Goal: Task Accomplishment & Management: Manage account settings

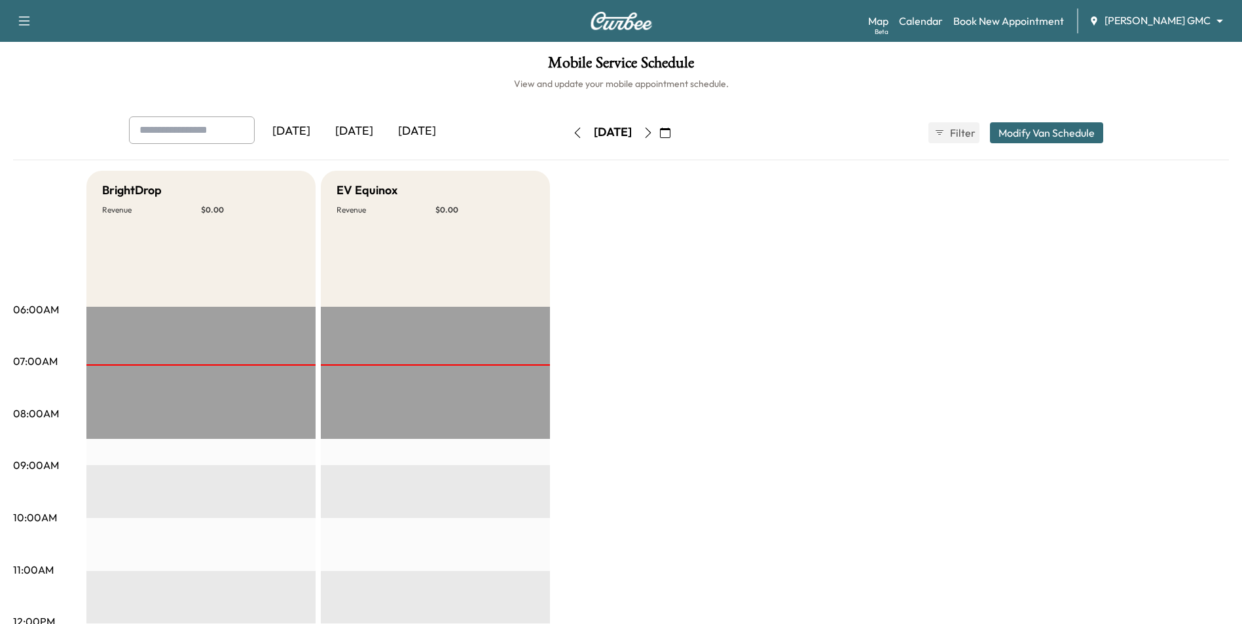
click at [670, 133] on icon "button" at bounding box center [665, 133] width 10 height 10
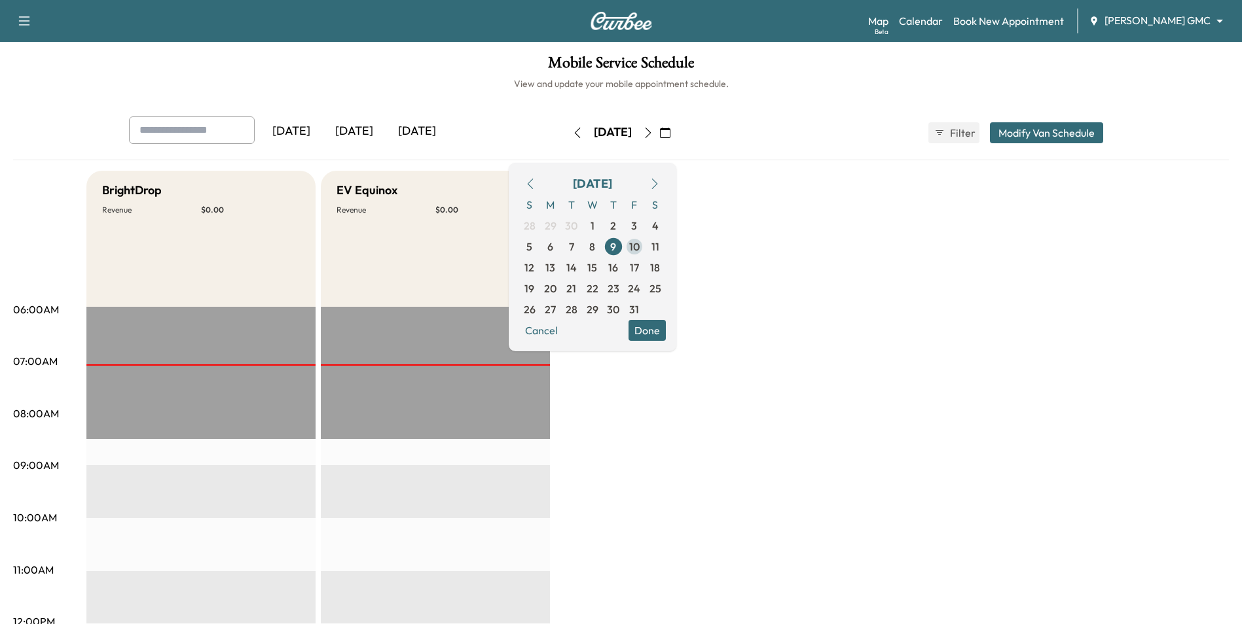
click at [639, 245] on span "10" at bounding box center [634, 247] width 10 height 16
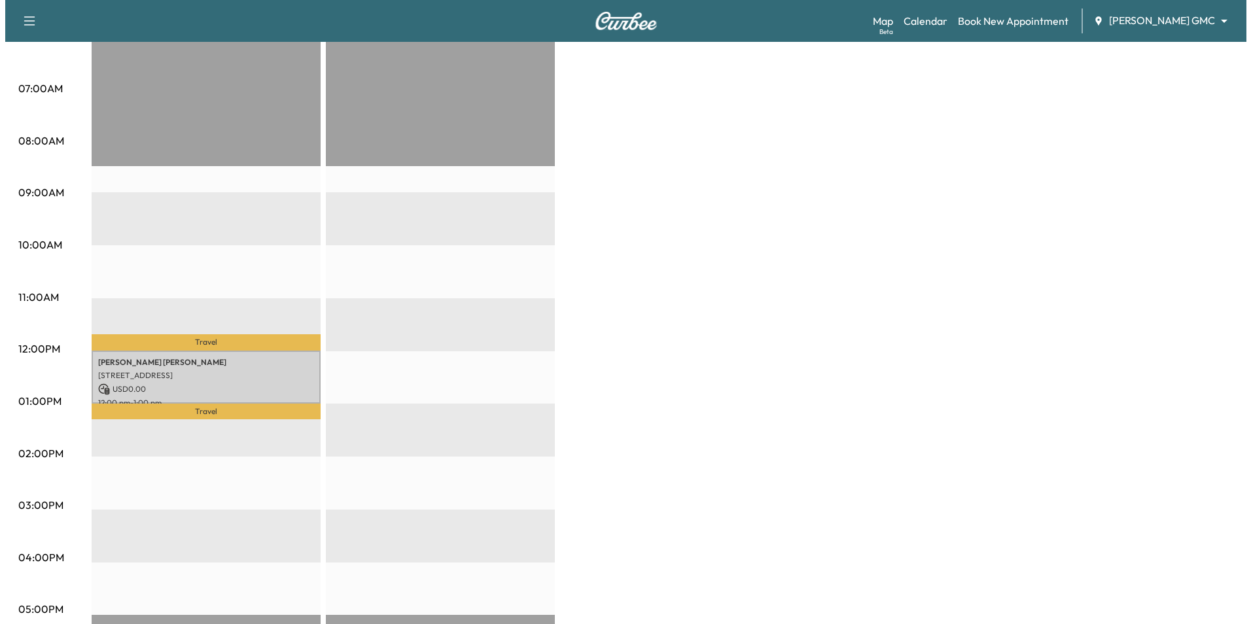
scroll to position [262, 0]
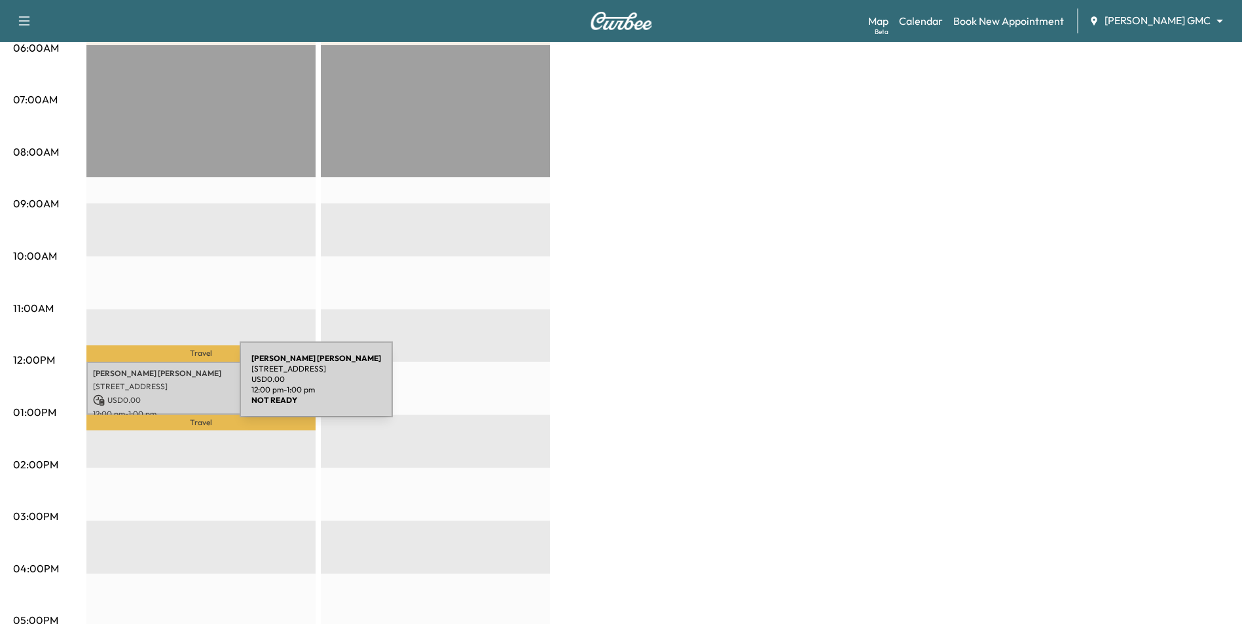
click at [141, 387] on p "[STREET_ADDRESS]" at bounding box center [201, 387] width 216 height 10
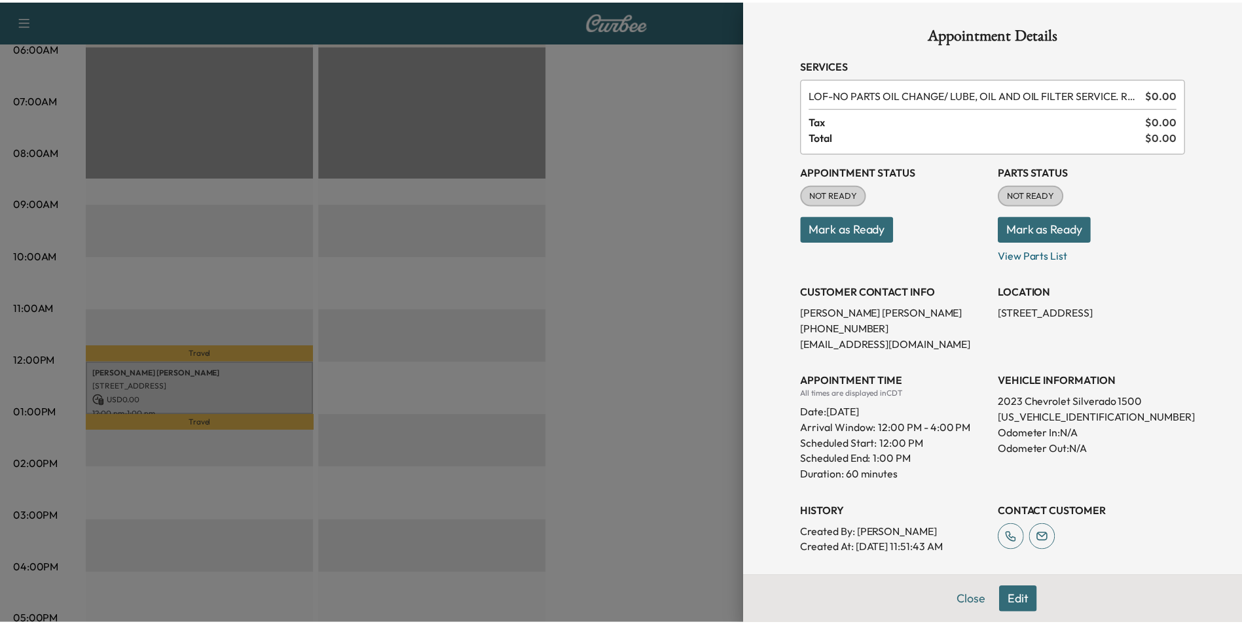
scroll to position [0, 0]
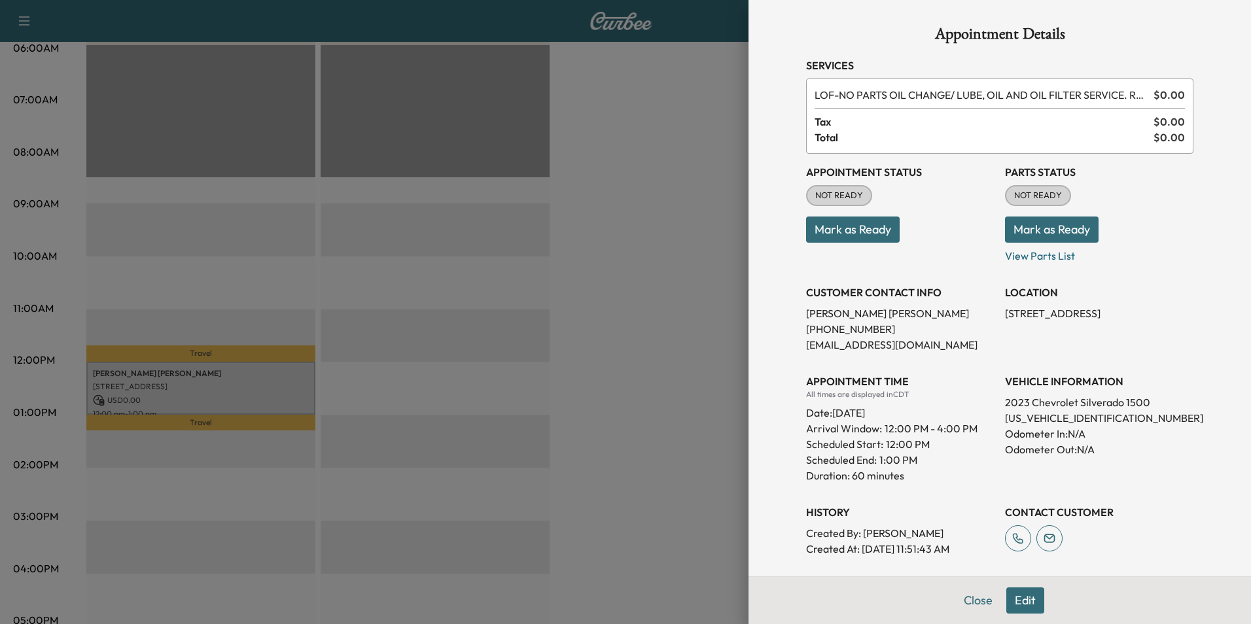
click at [700, 387] on div at bounding box center [625, 312] width 1251 height 624
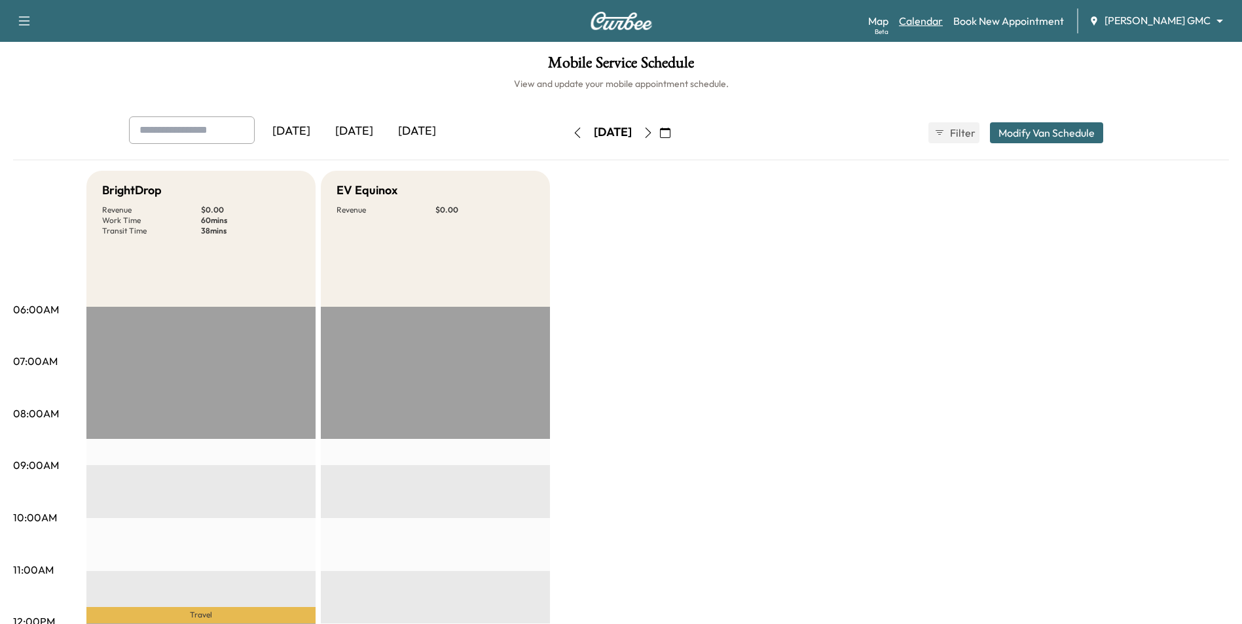
click at [939, 26] on link "Calendar" at bounding box center [921, 21] width 44 height 16
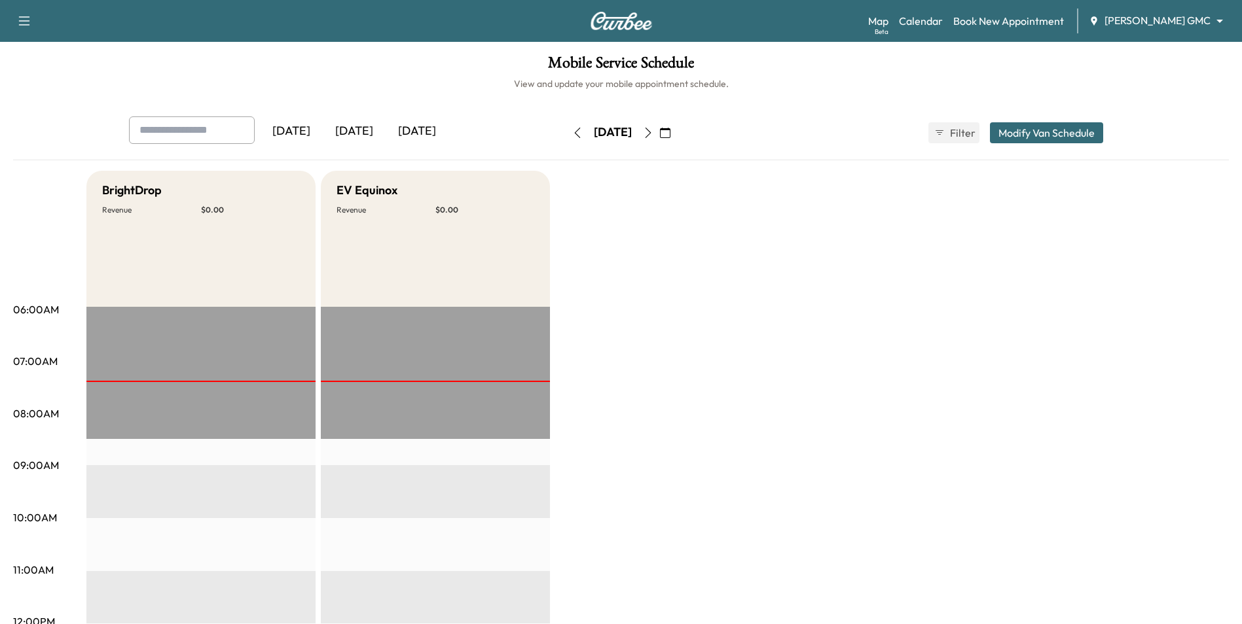
click at [670, 132] on icon "button" at bounding box center [665, 133] width 10 height 10
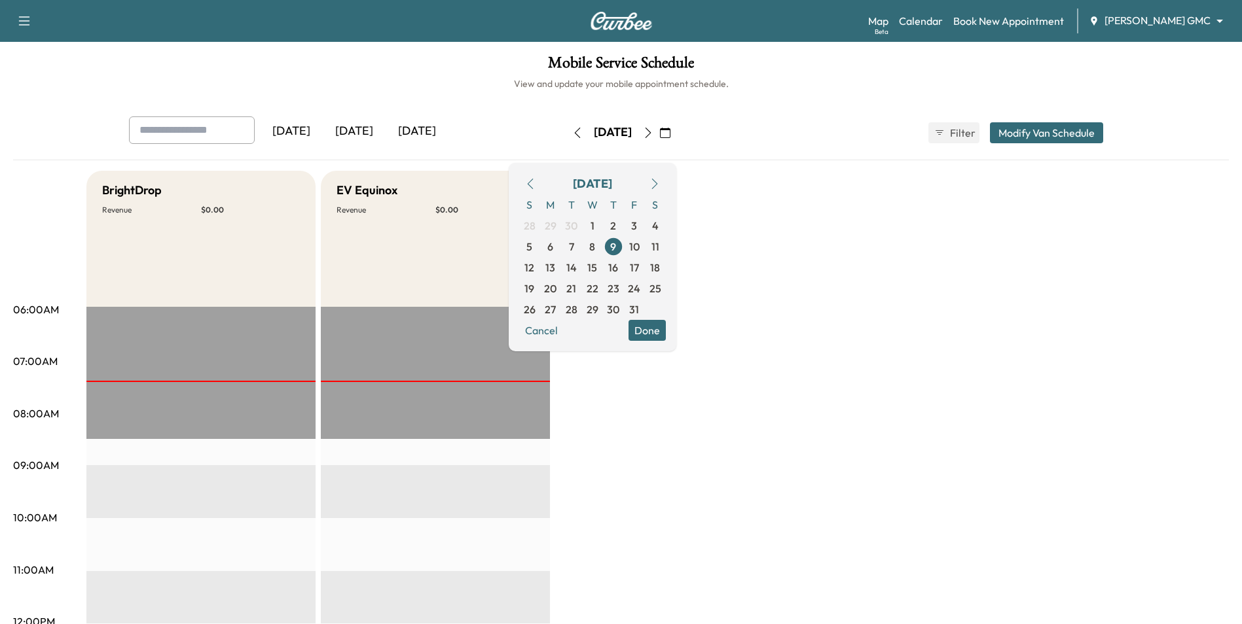
click at [639, 251] on span "10" at bounding box center [634, 247] width 10 height 16
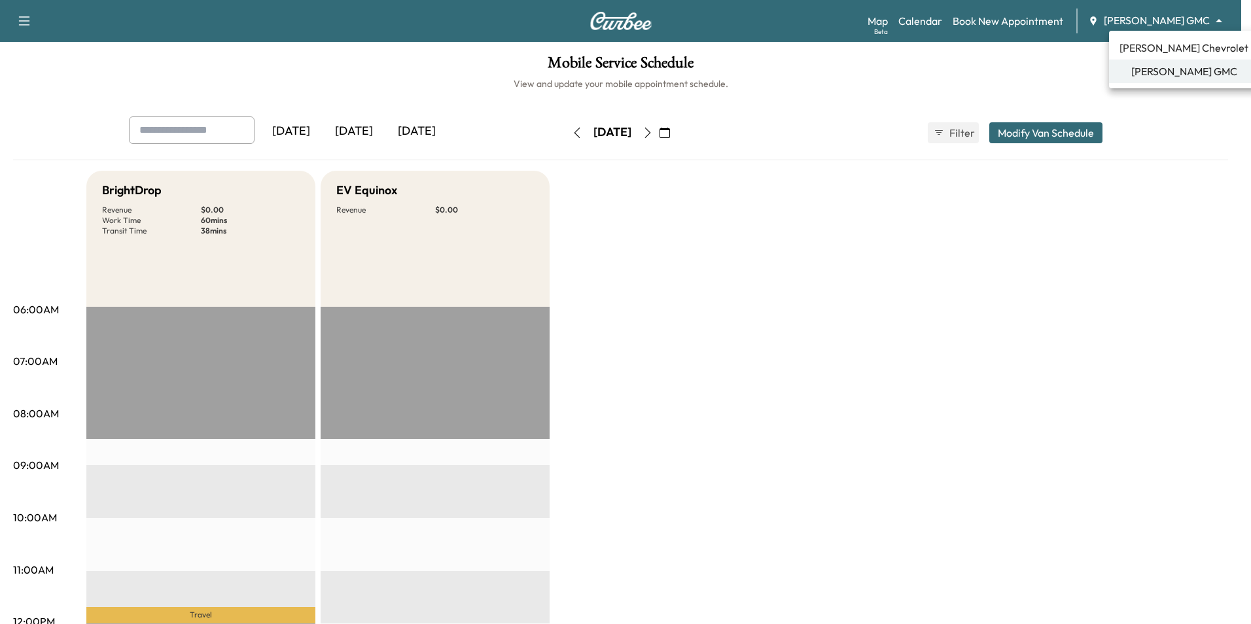
click at [1133, 22] on body "Support Log Out Map Beta Calendar Book New Appointment [PERSON_NAME] GMC ******…" at bounding box center [625, 312] width 1251 height 624
click at [1147, 50] on span "[PERSON_NAME] Chevrolet" at bounding box center [1184, 48] width 129 height 16
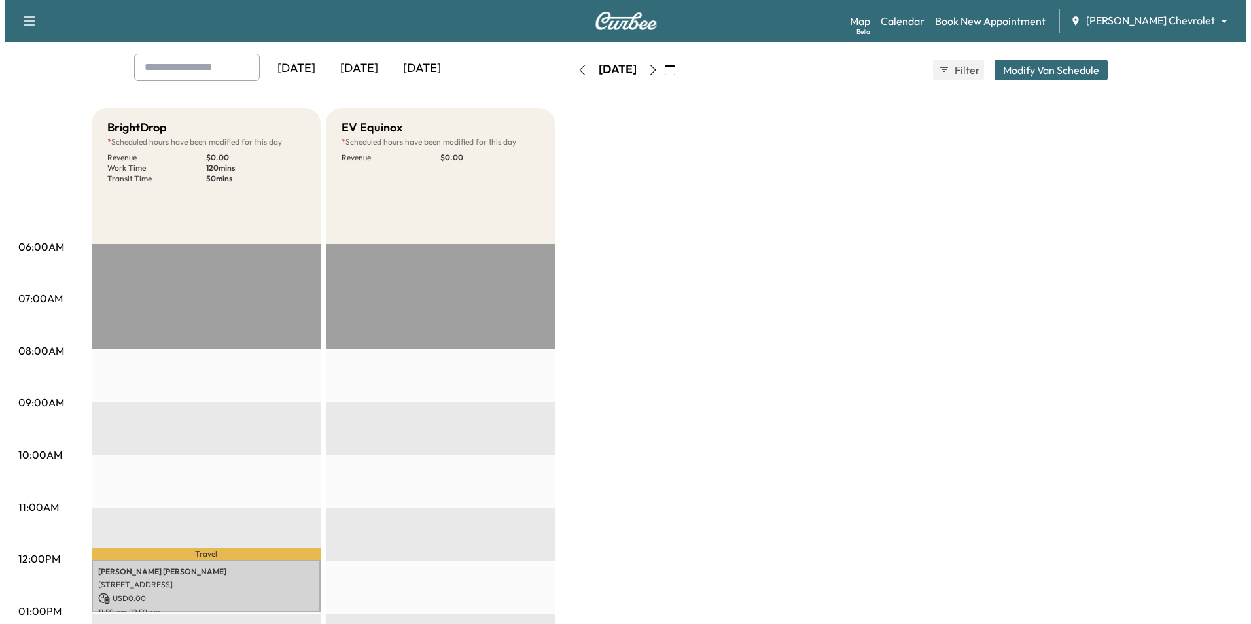
scroll to position [262, 0]
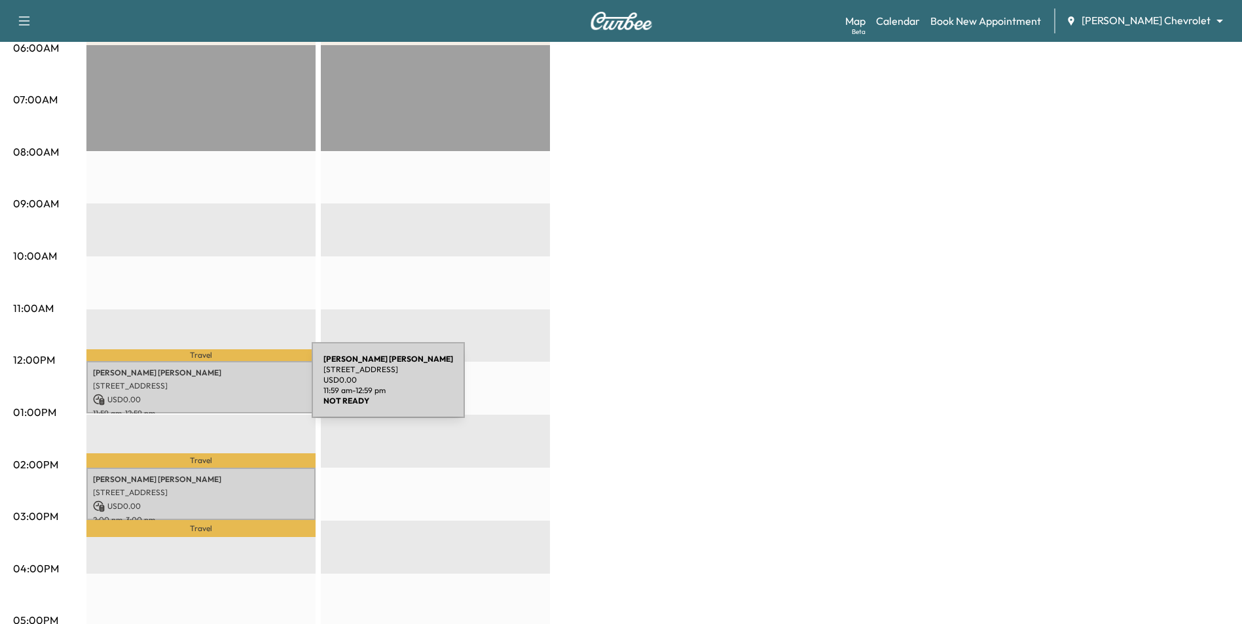
click at [217, 384] on p "[STREET_ADDRESS]" at bounding box center [201, 386] width 216 height 10
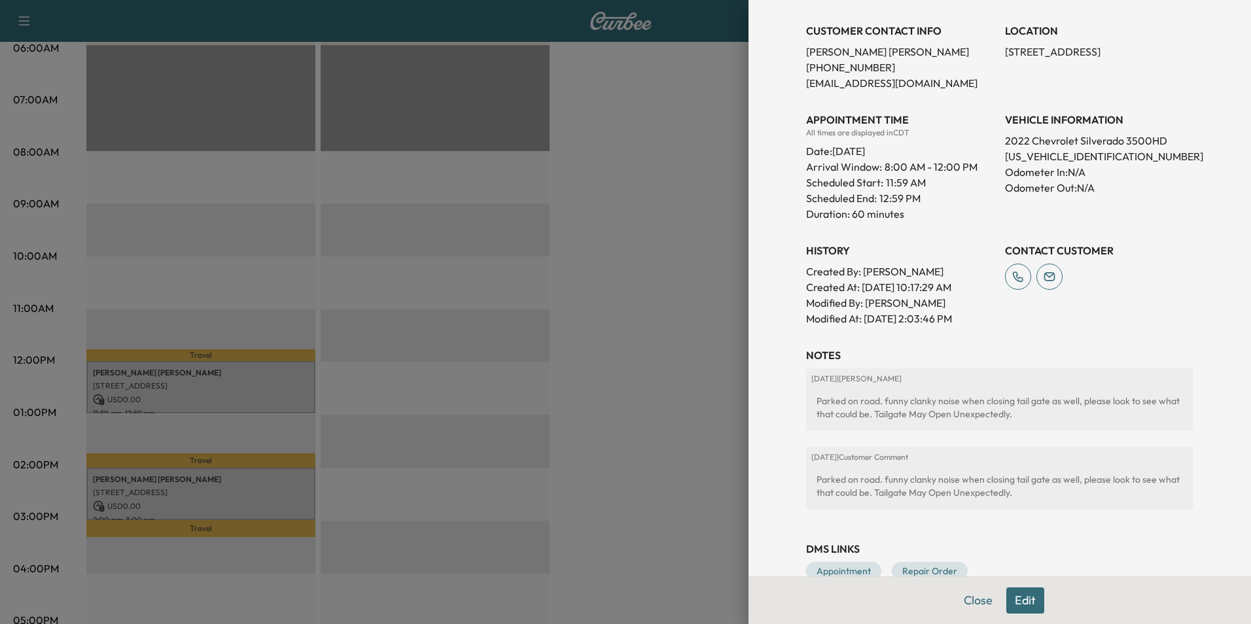
click at [660, 446] on div at bounding box center [625, 312] width 1251 height 624
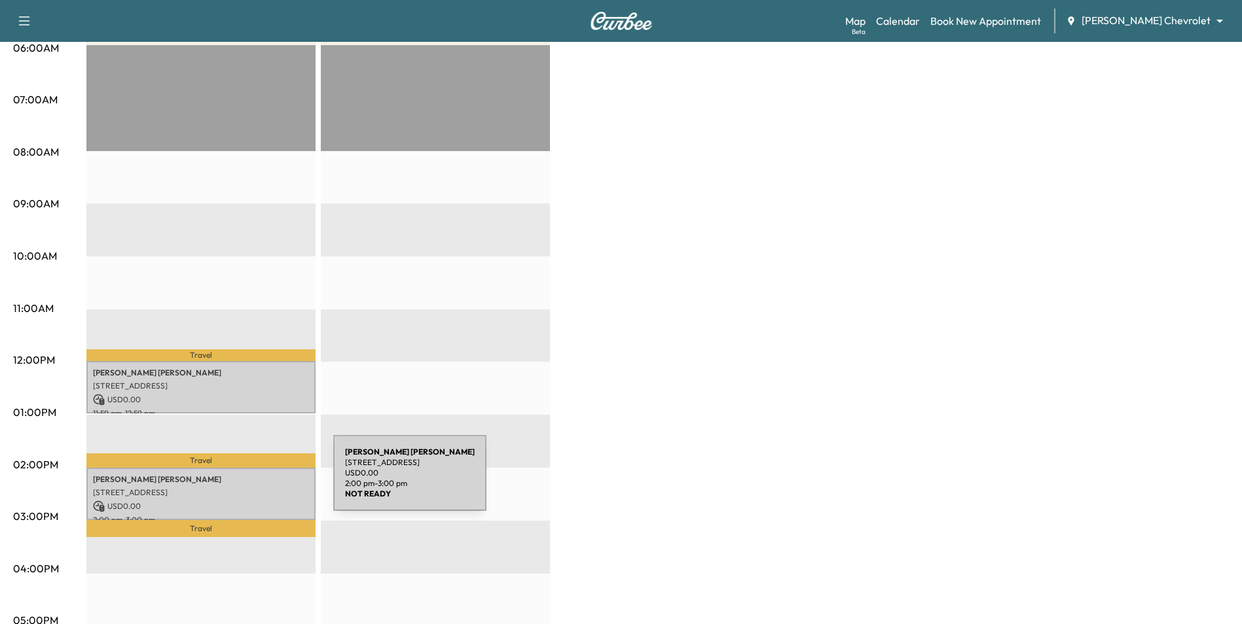
click at [235, 481] on div "[PERSON_NAME] [STREET_ADDRESS] USD 0.00 2:00 pm - 3:00 pm" at bounding box center [200, 494] width 229 height 53
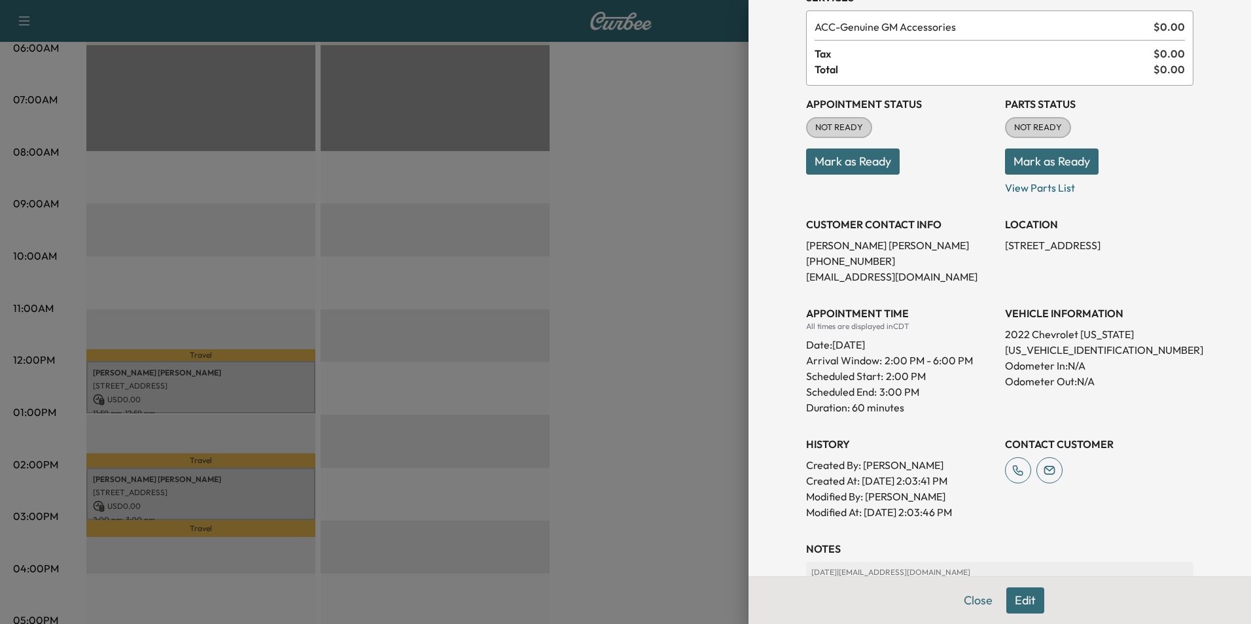
scroll to position [0, 0]
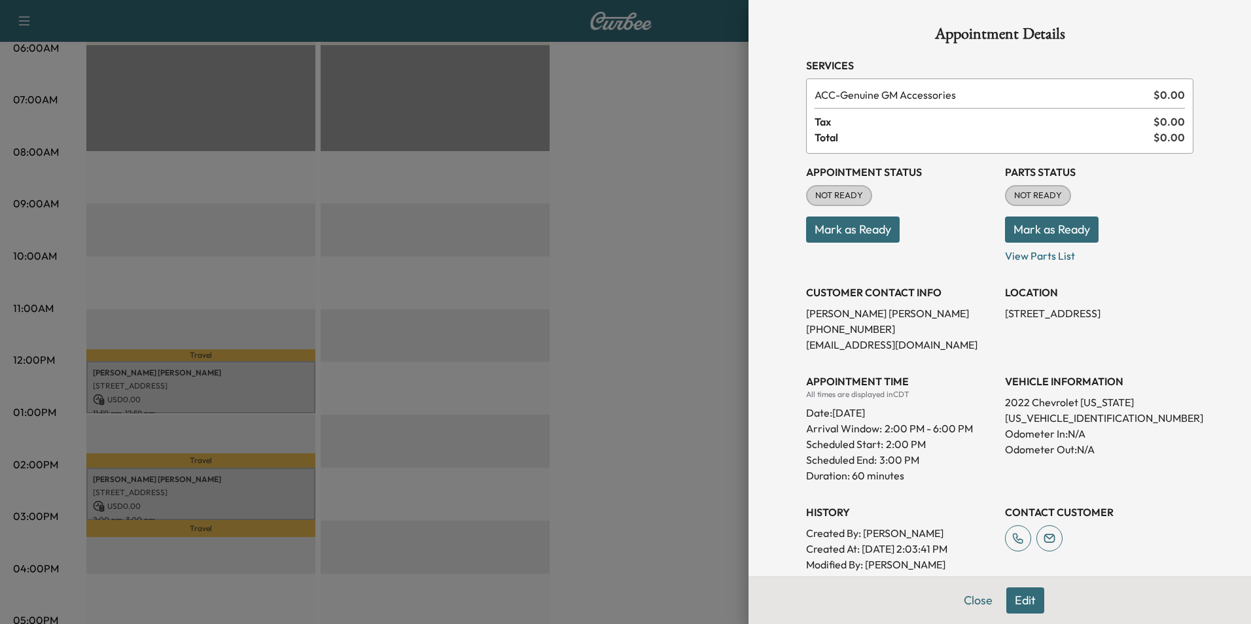
click at [943, 90] on span "ACC - Genuine GM Accessories" at bounding box center [982, 95] width 334 height 16
click at [1014, 598] on button "Edit" at bounding box center [1026, 601] width 38 height 26
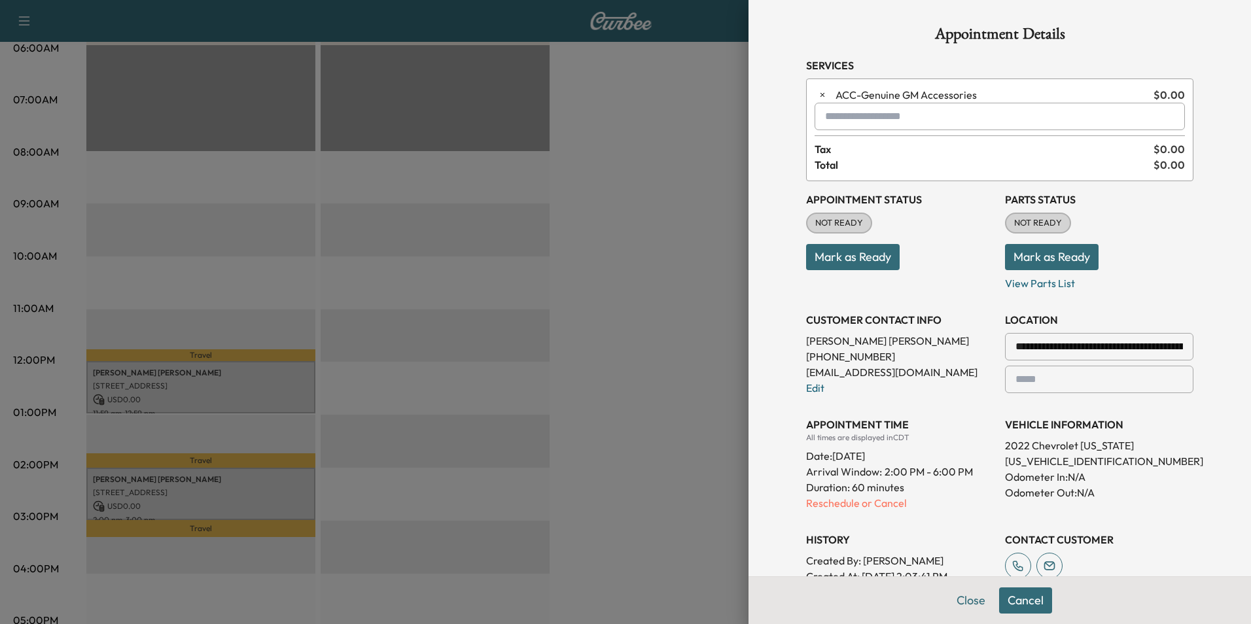
click at [912, 117] on input "text" at bounding box center [1000, 116] width 370 height 27
click at [857, 158] on p "RECALL - Recall" at bounding box center [956, 150] width 291 height 18
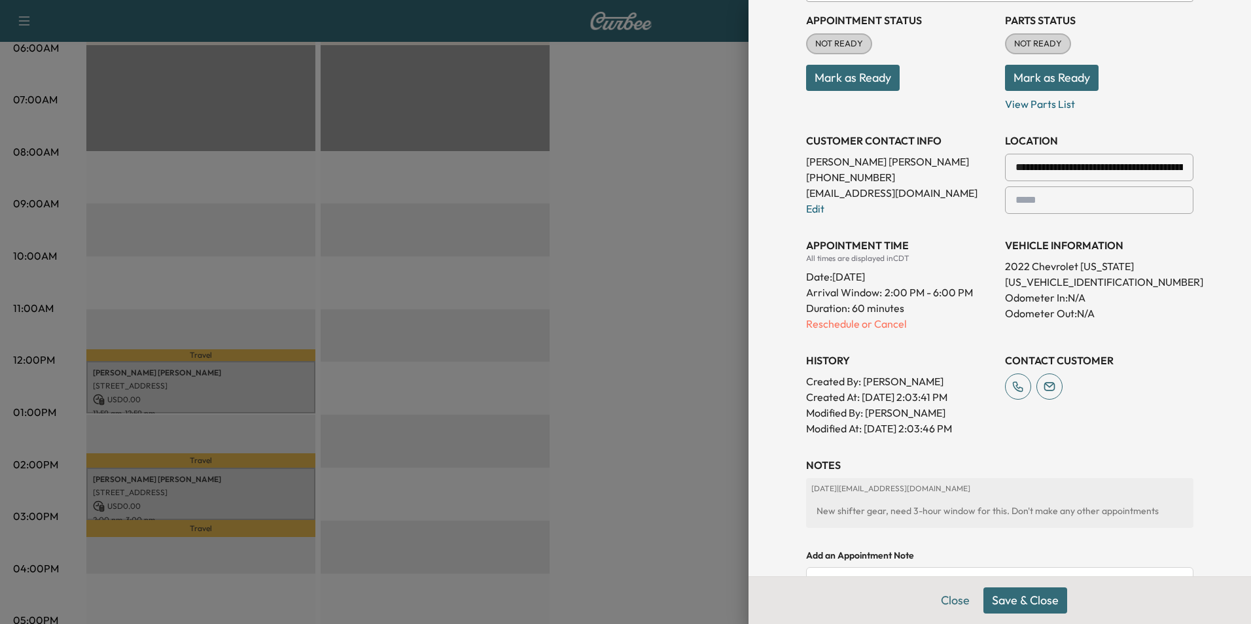
scroll to position [196, 0]
type input "******"
click at [1027, 598] on button "Save & Close" at bounding box center [1026, 601] width 84 height 26
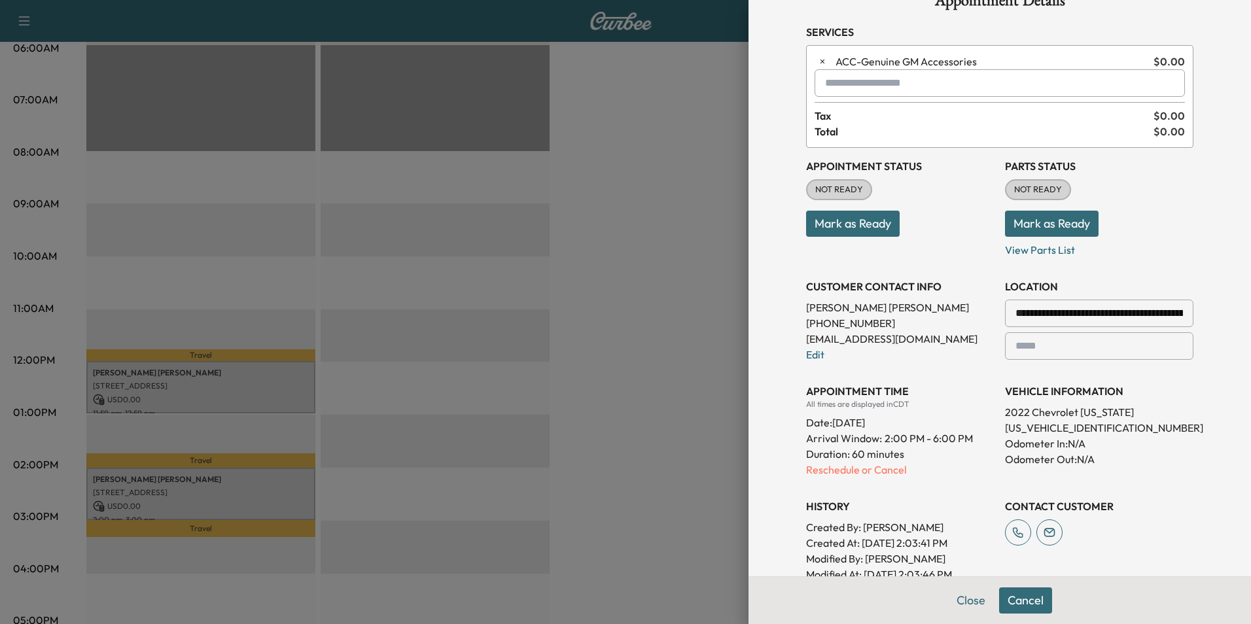
scroll to position [65, 0]
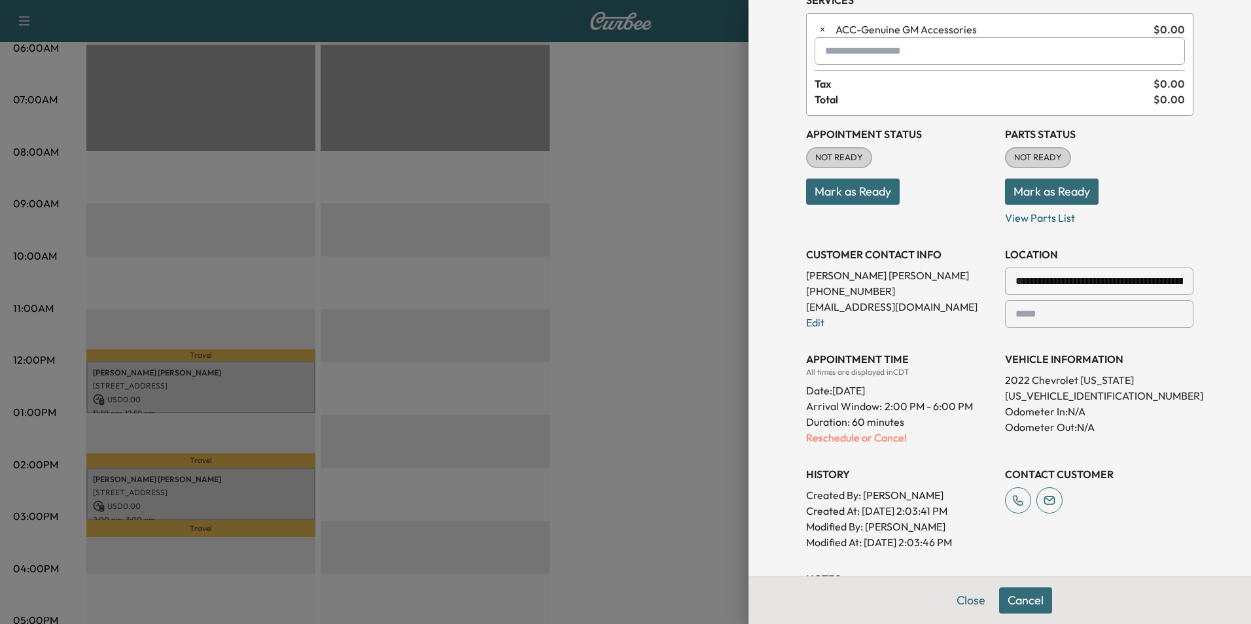
click at [624, 212] on div at bounding box center [625, 312] width 1251 height 624
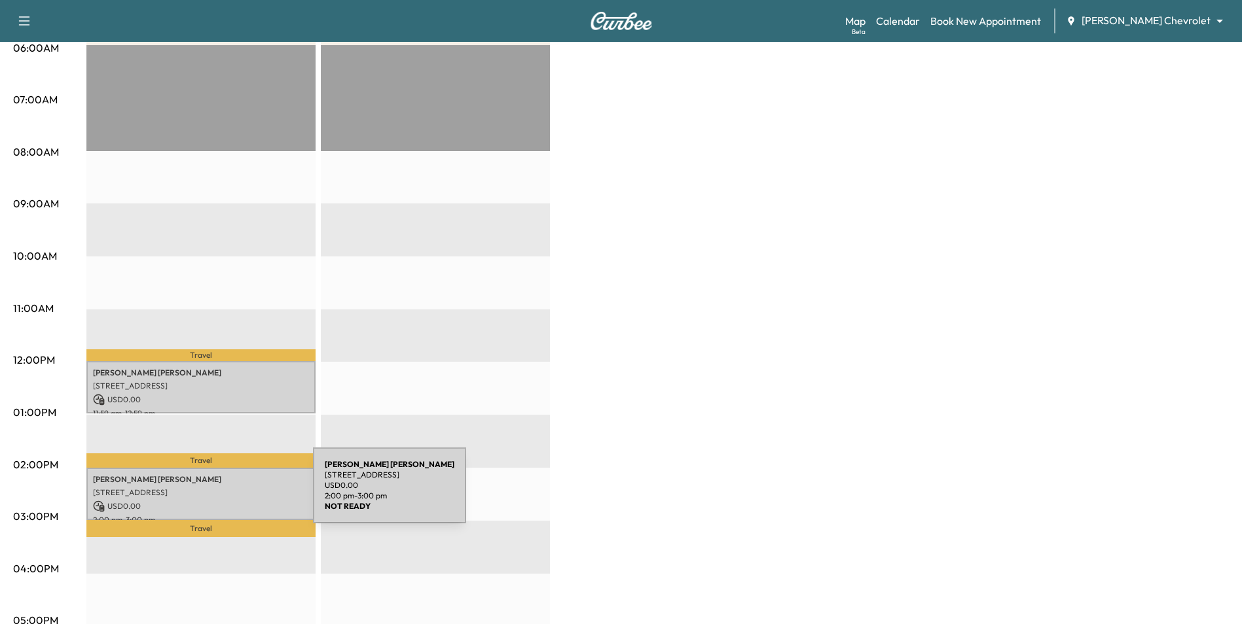
click at [217, 488] on p "[STREET_ADDRESS]" at bounding box center [201, 493] width 216 height 10
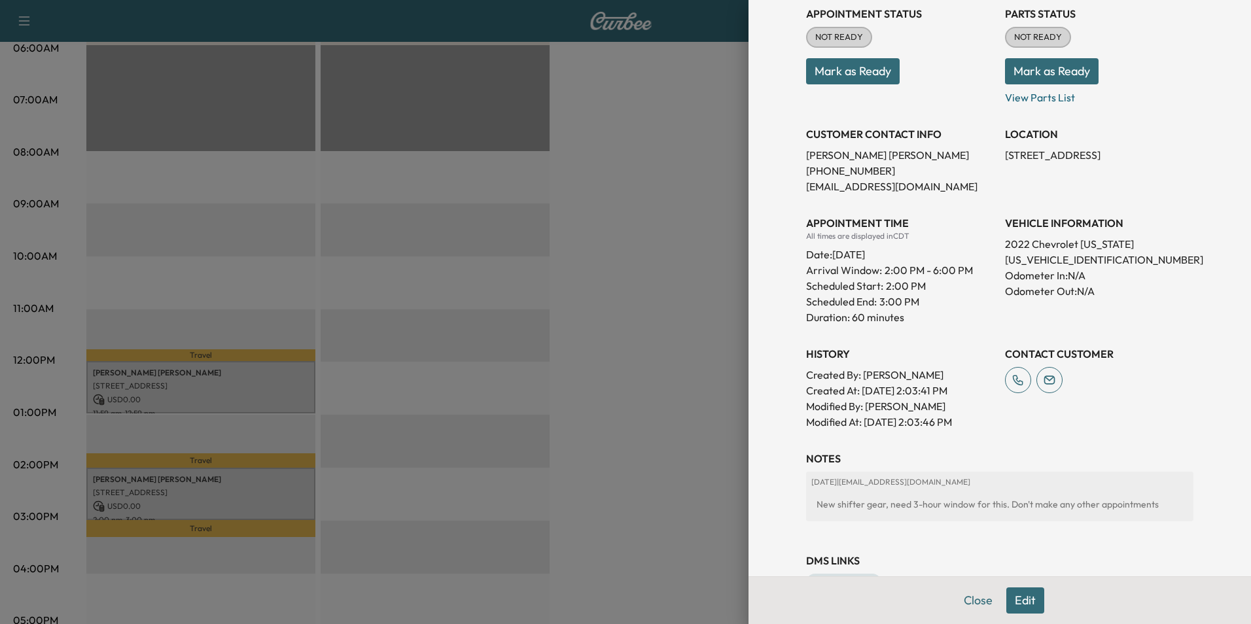
scroll to position [200, 0]
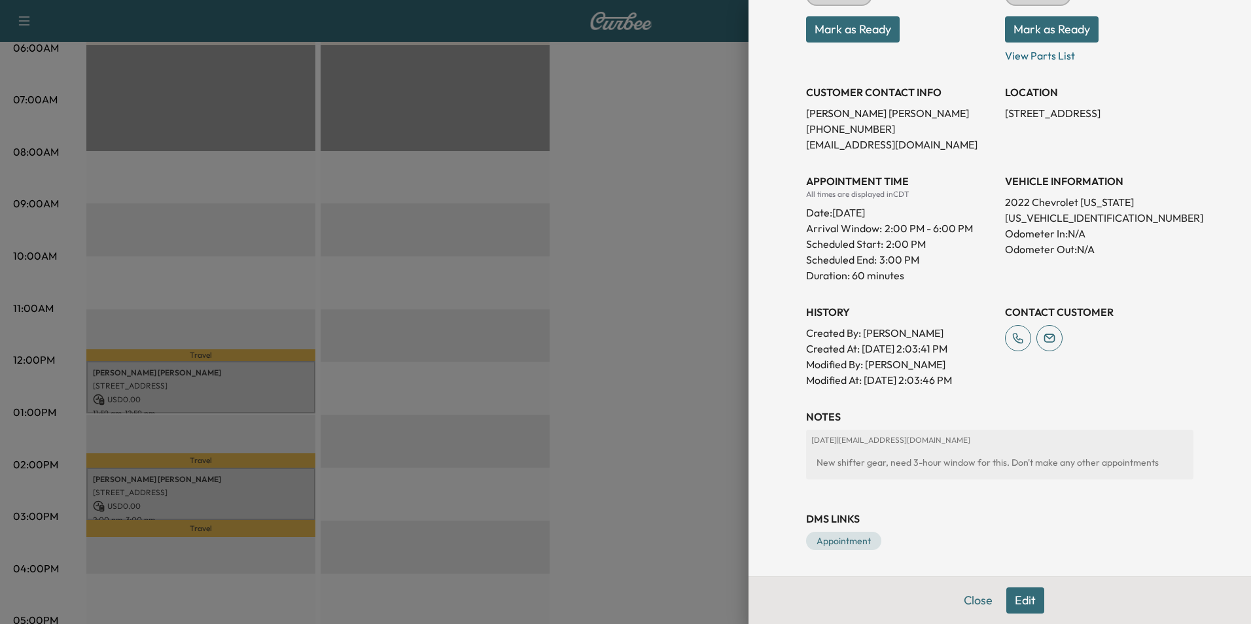
click at [654, 435] on div at bounding box center [625, 312] width 1251 height 624
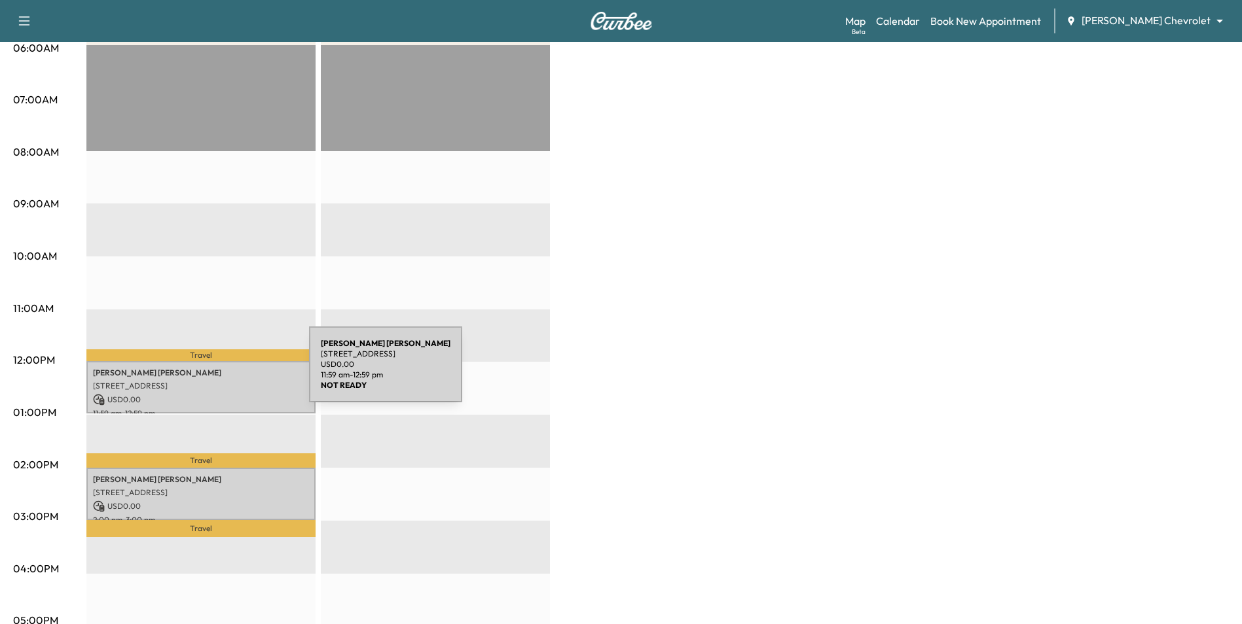
click at [211, 372] on p "[PERSON_NAME]" at bounding box center [201, 373] width 216 height 10
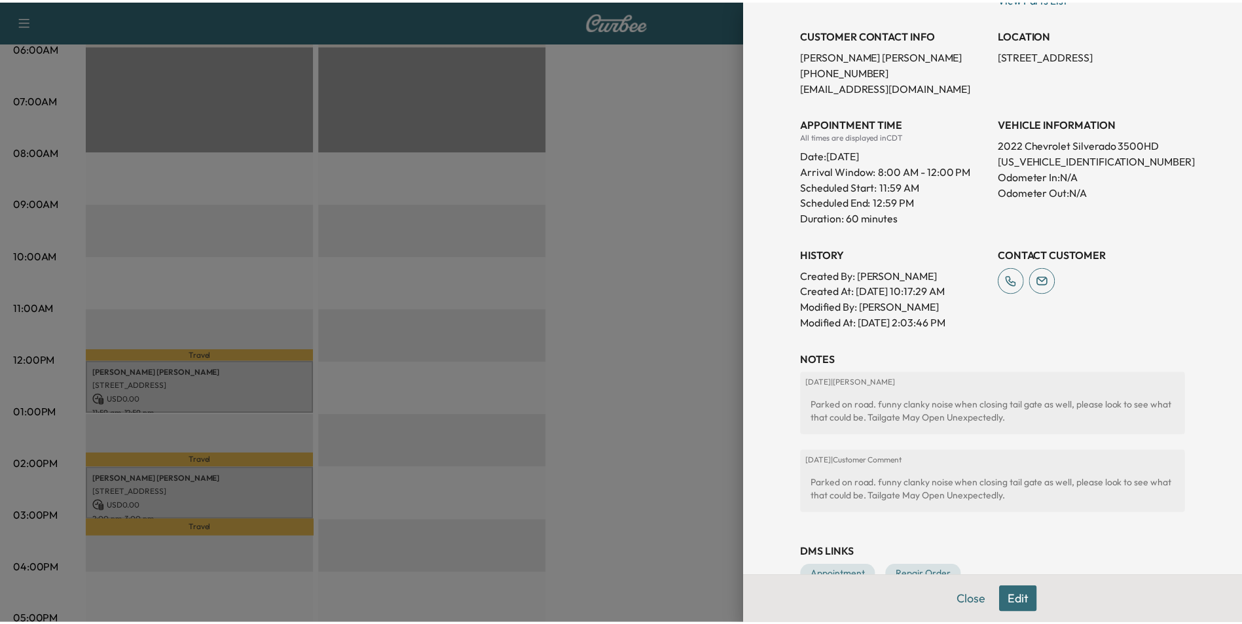
scroll to position [262, 0]
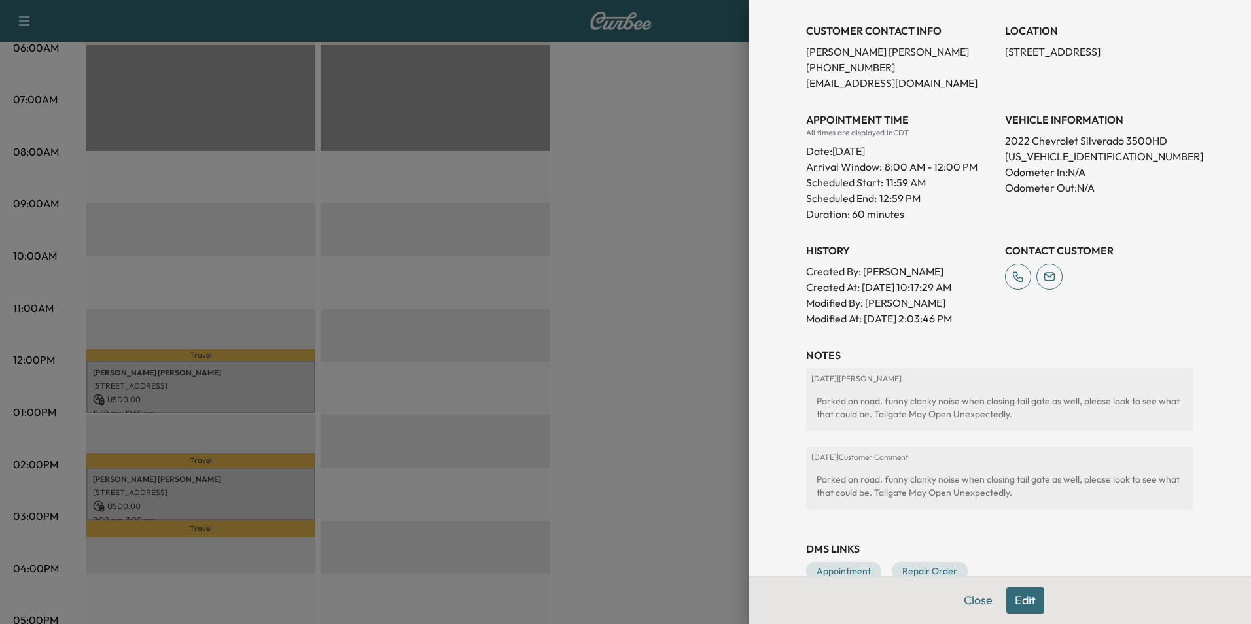
click at [599, 452] on div at bounding box center [625, 312] width 1251 height 624
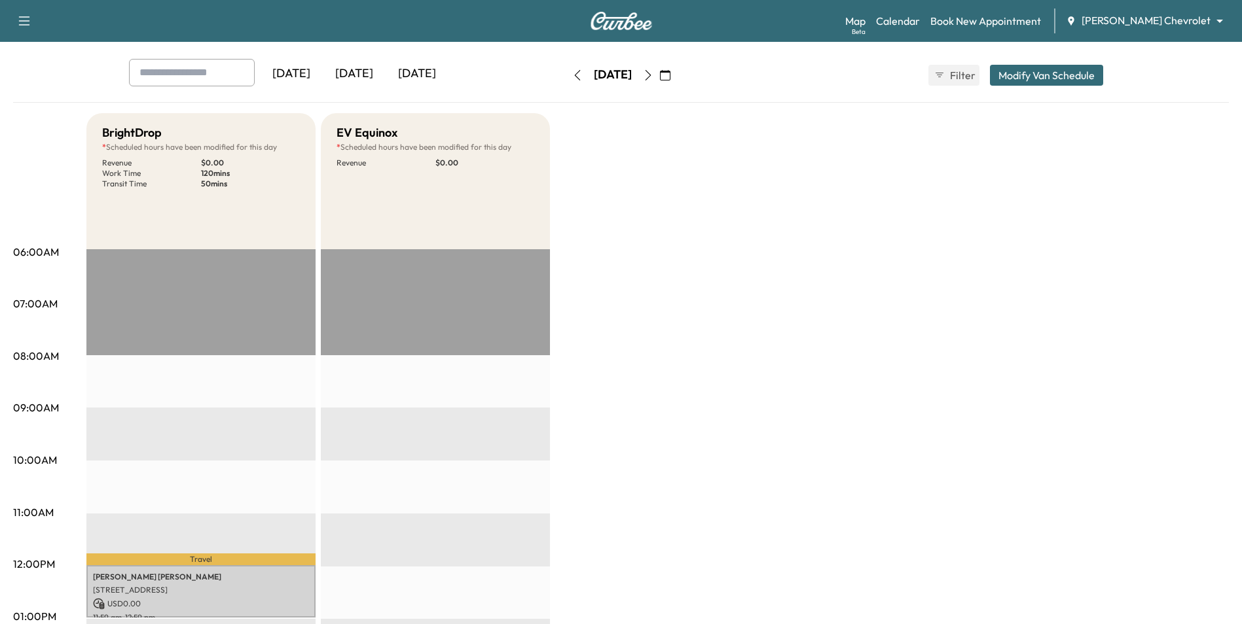
scroll to position [0, 0]
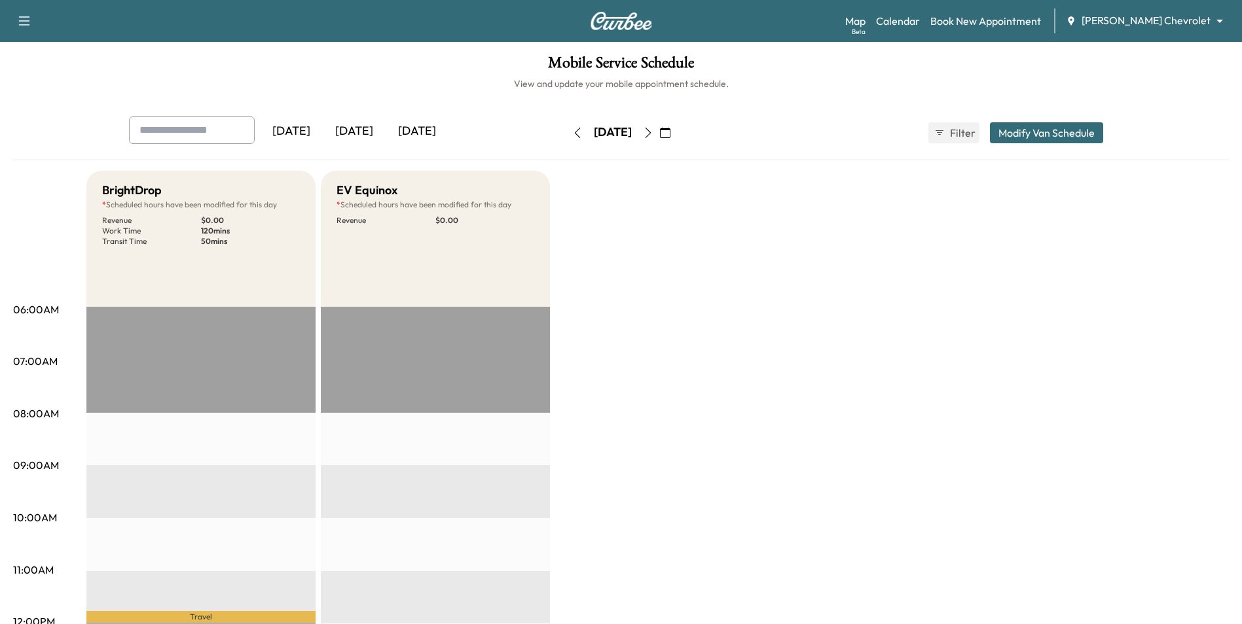
click at [653, 137] on icon "button" at bounding box center [648, 133] width 10 height 10
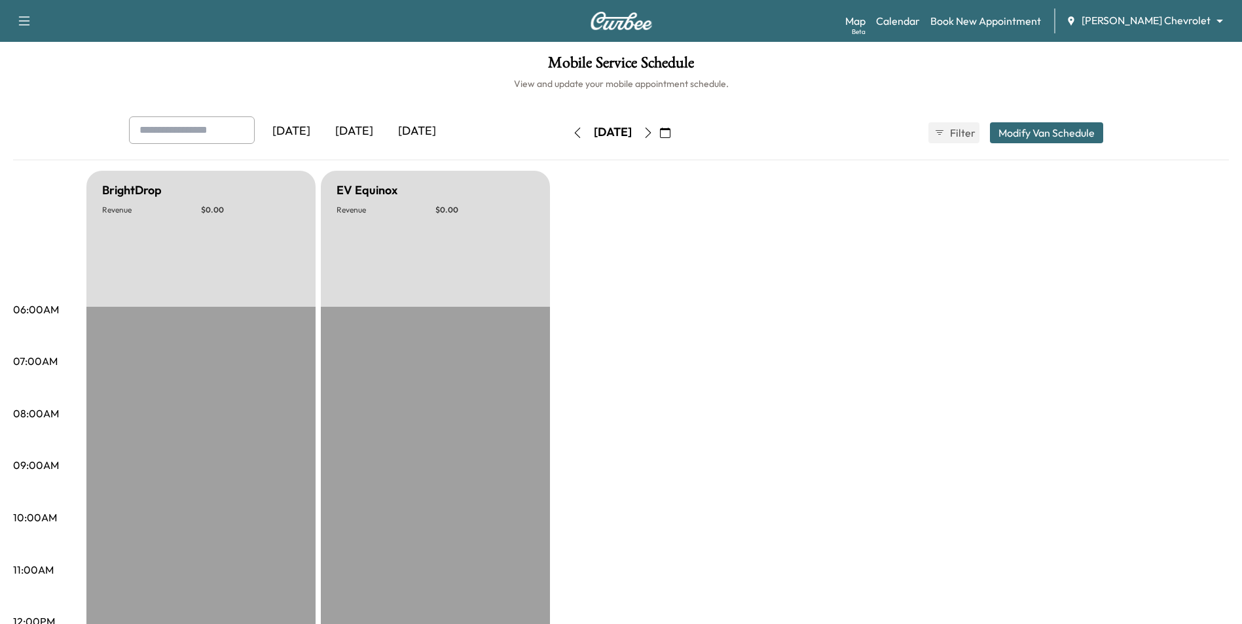
click at [670, 131] on icon "button" at bounding box center [665, 133] width 10 height 10
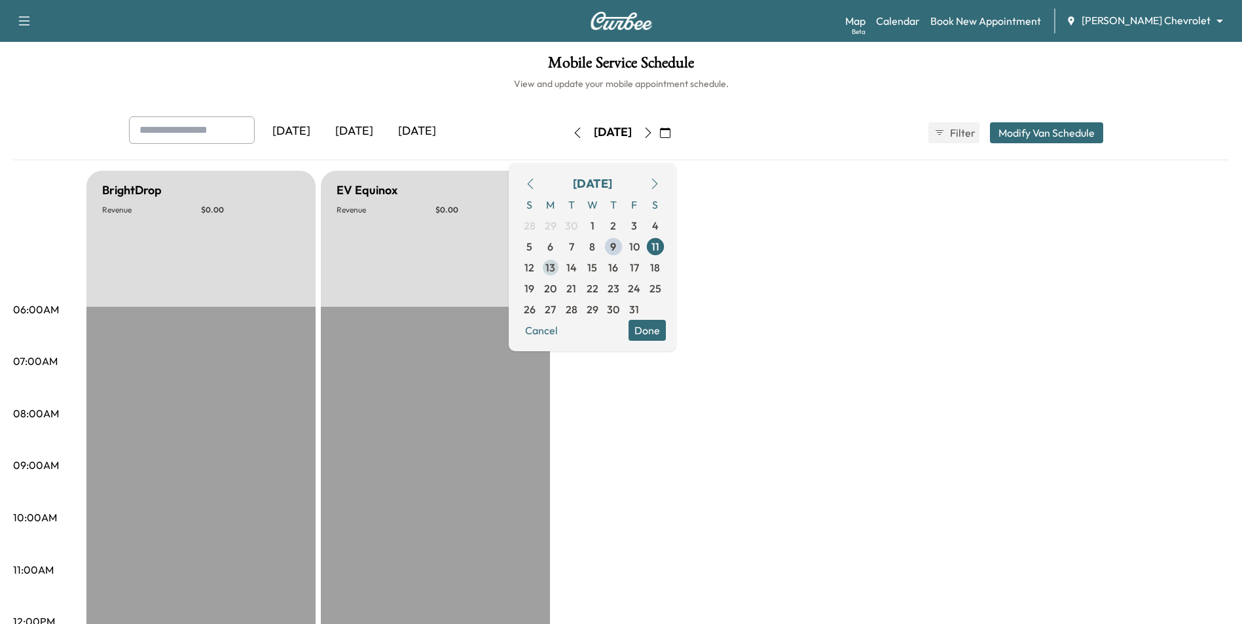
click at [555, 266] on span "13" at bounding box center [550, 268] width 10 height 16
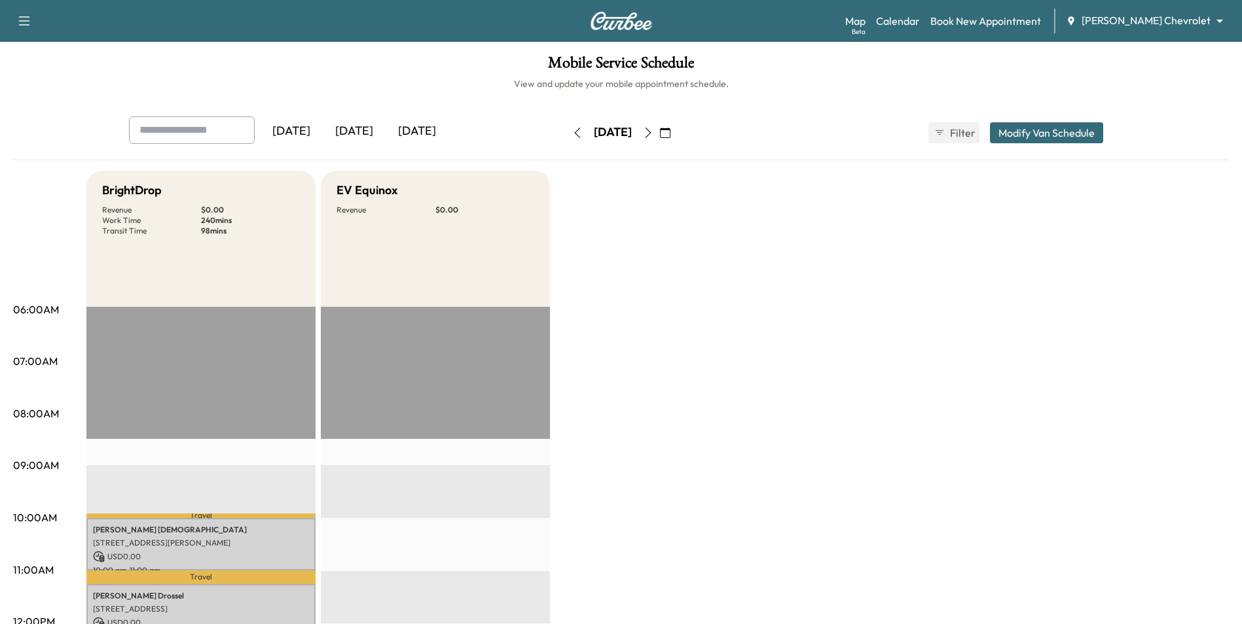
click at [653, 132] on icon "button" at bounding box center [648, 133] width 10 height 10
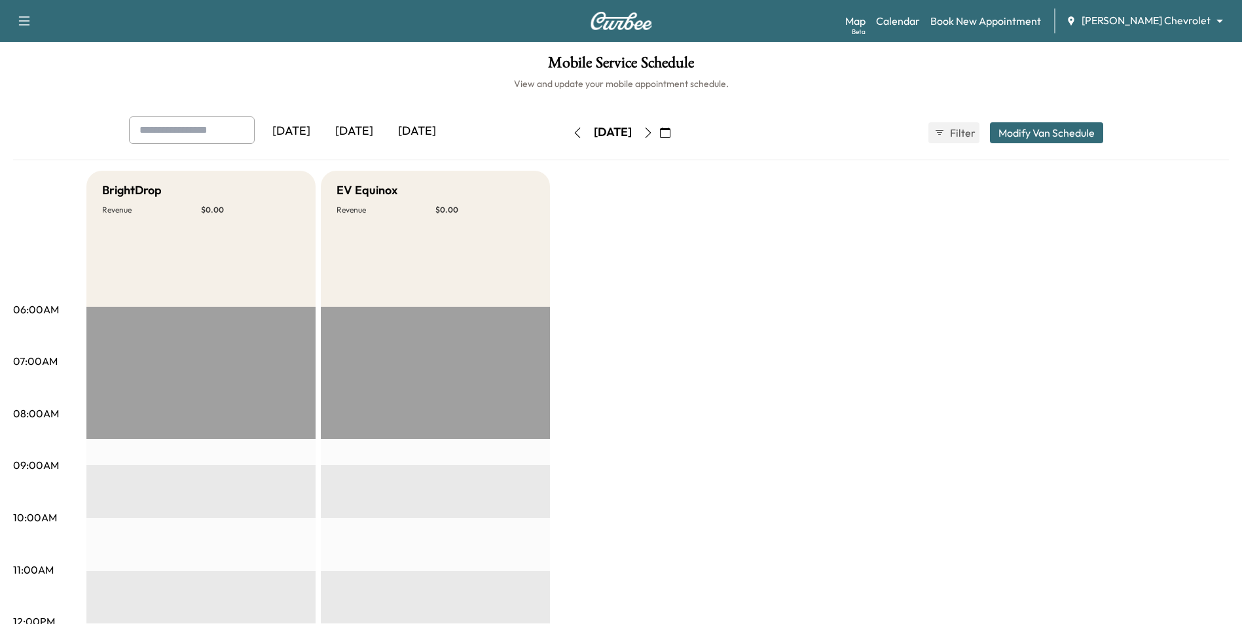
click at [659, 134] on button "button" at bounding box center [648, 132] width 22 height 21
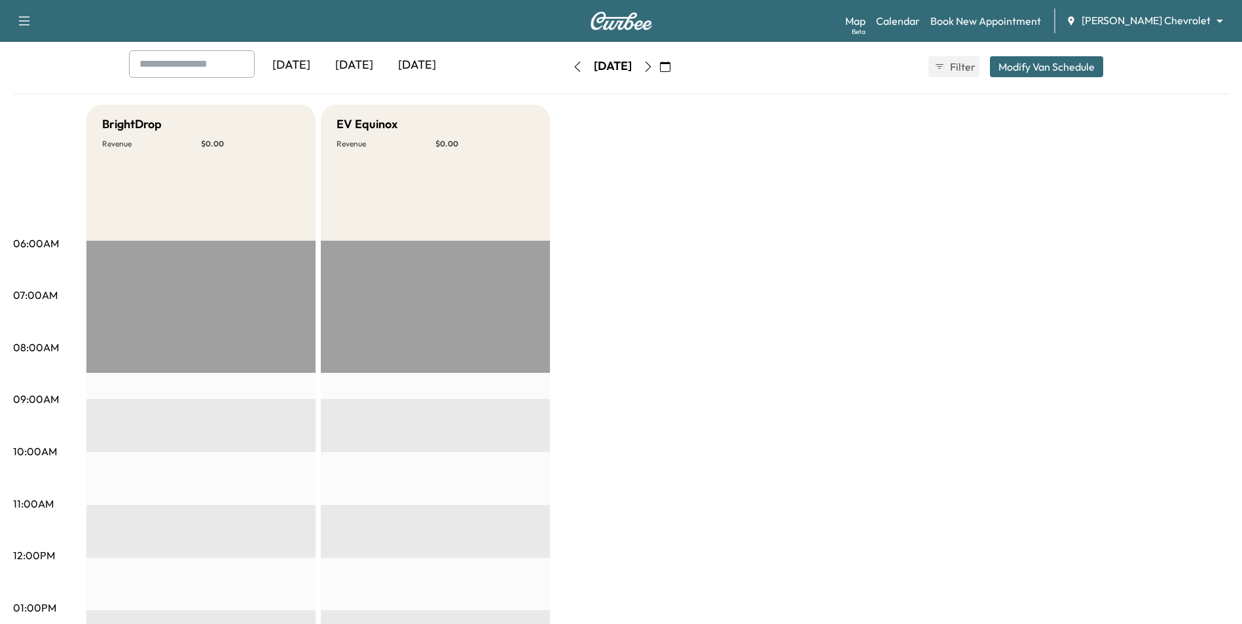
scroll to position [65, 0]
click at [659, 74] on button "button" at bounding box center [648, 67] width 22 height 21
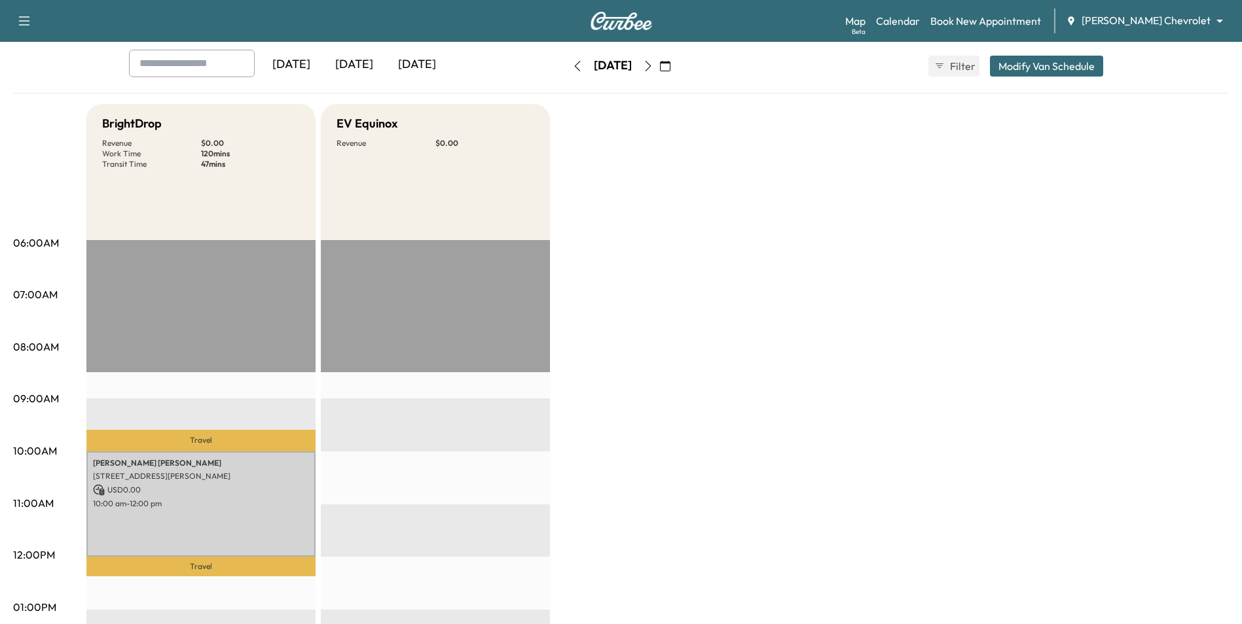
scroll to position [65, 0]
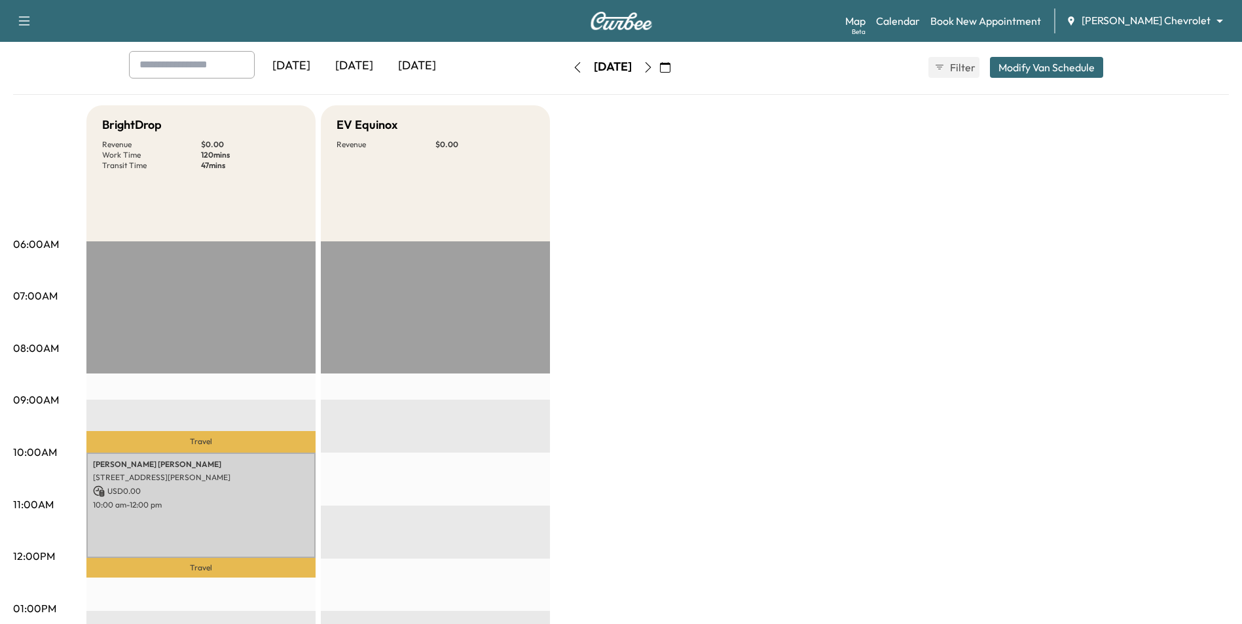
click at [659, 73] on button "button" at bounding box center [648, 67] width 22 height 21
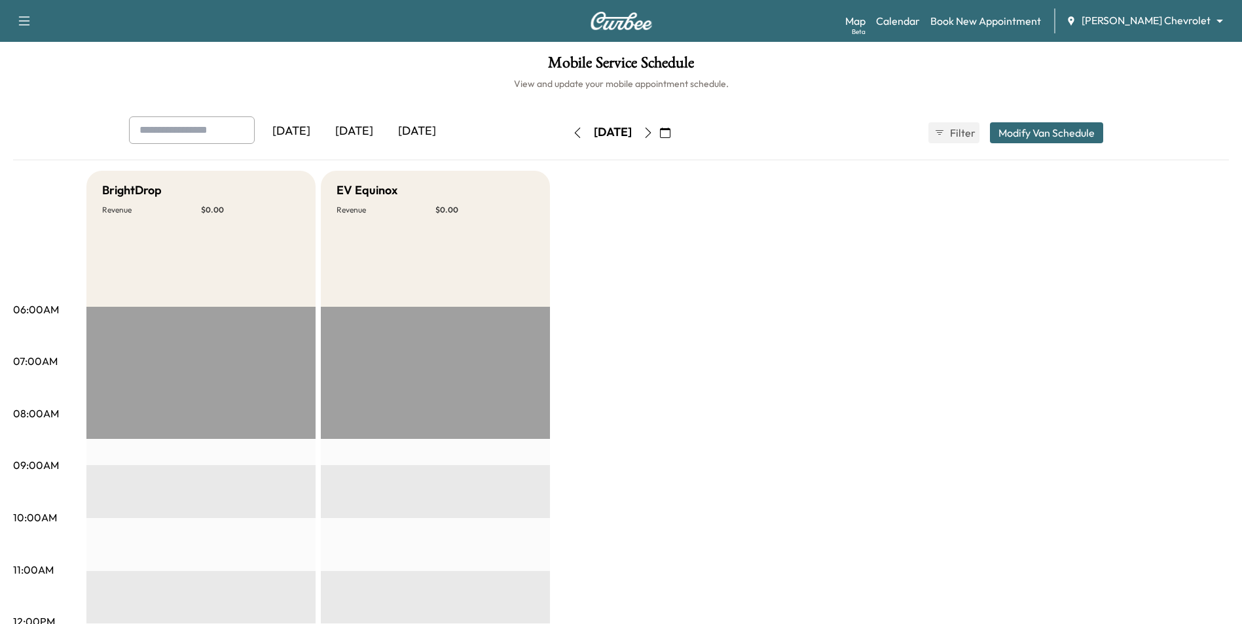
click at [653, 136] on icon "button" at bounding box center [648, 133] width 10 height 10
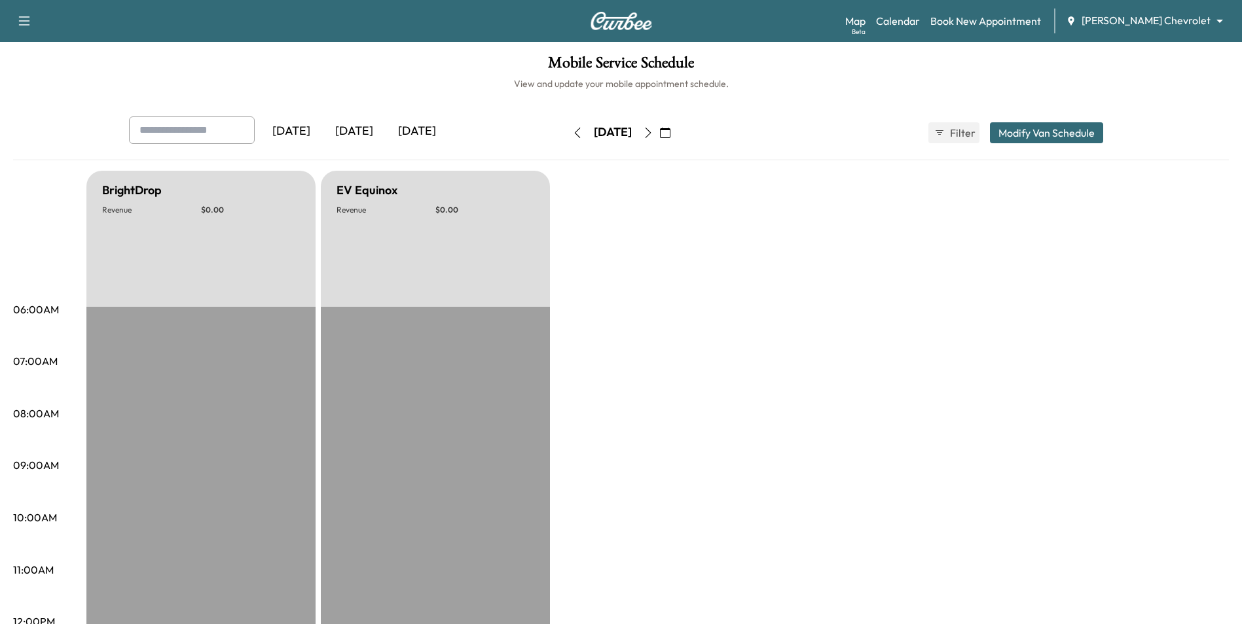
click at [653, 136] on icon "button" at bounding box center [648, 133] width 10 height 10
click at [651, 136] on icon "button" at bounding box center [648, 133] width 6 height 10
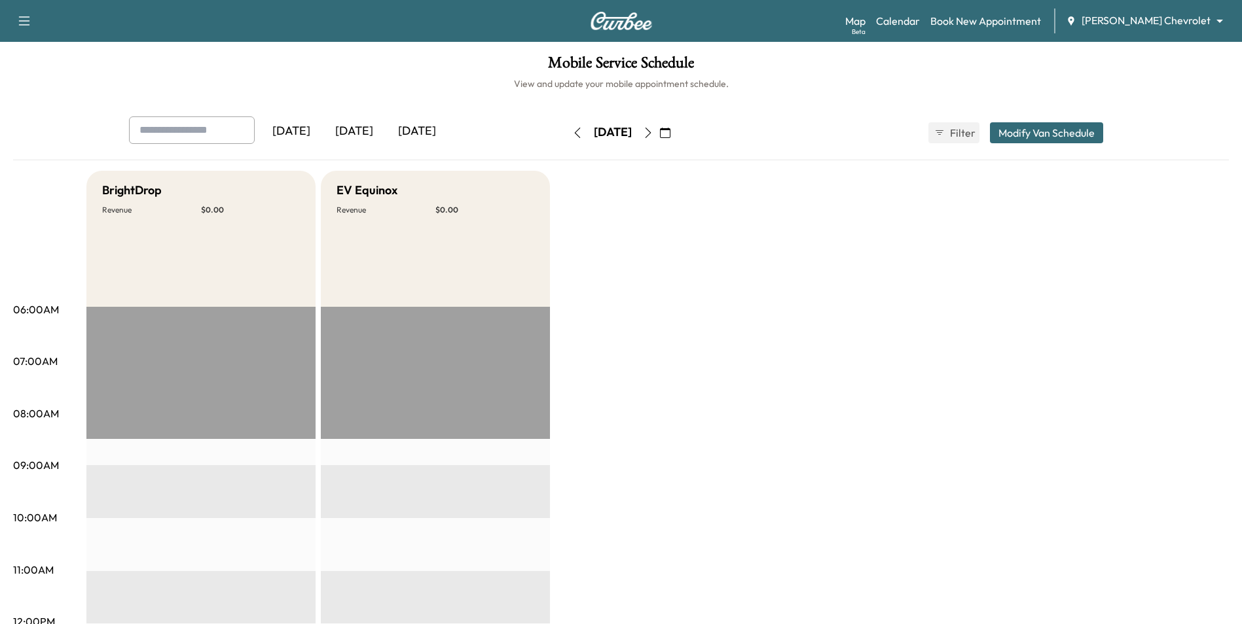
click at [653, 132] on icon "button" at bounding box center [648, 133] width 10 height 10
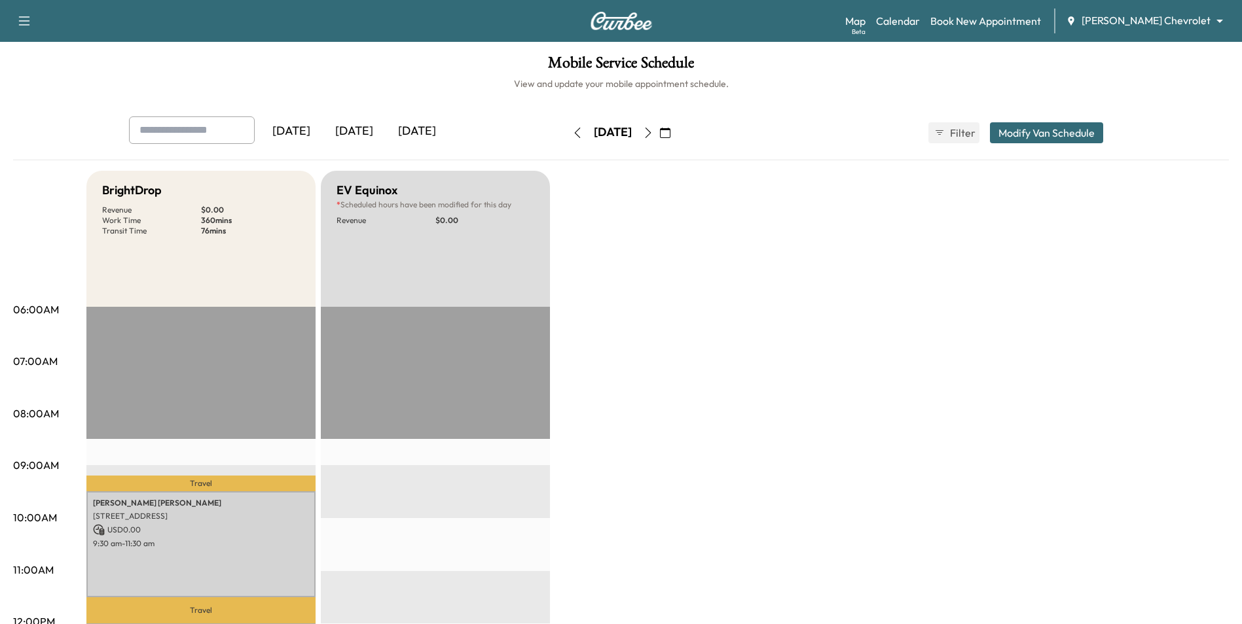
click at [651, 137] on icon "button" at bounding box center [648, 133] width 6 height 10
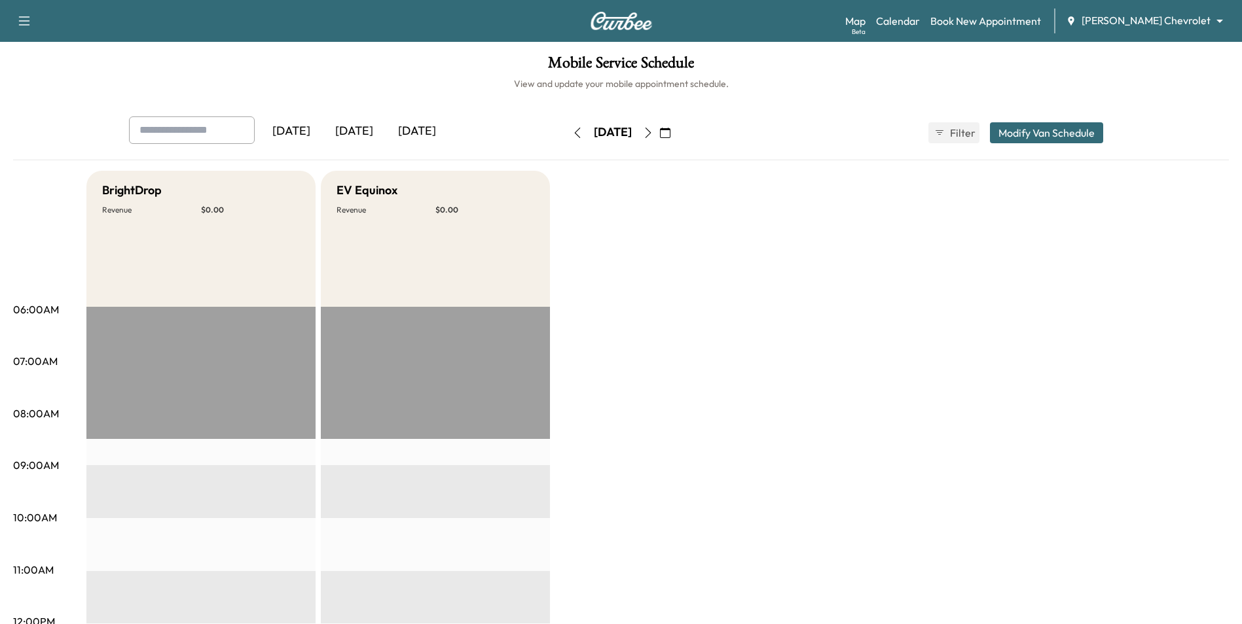
click at [676, 131] on button "button" at bounding box center [665, 132] width 22 height 21
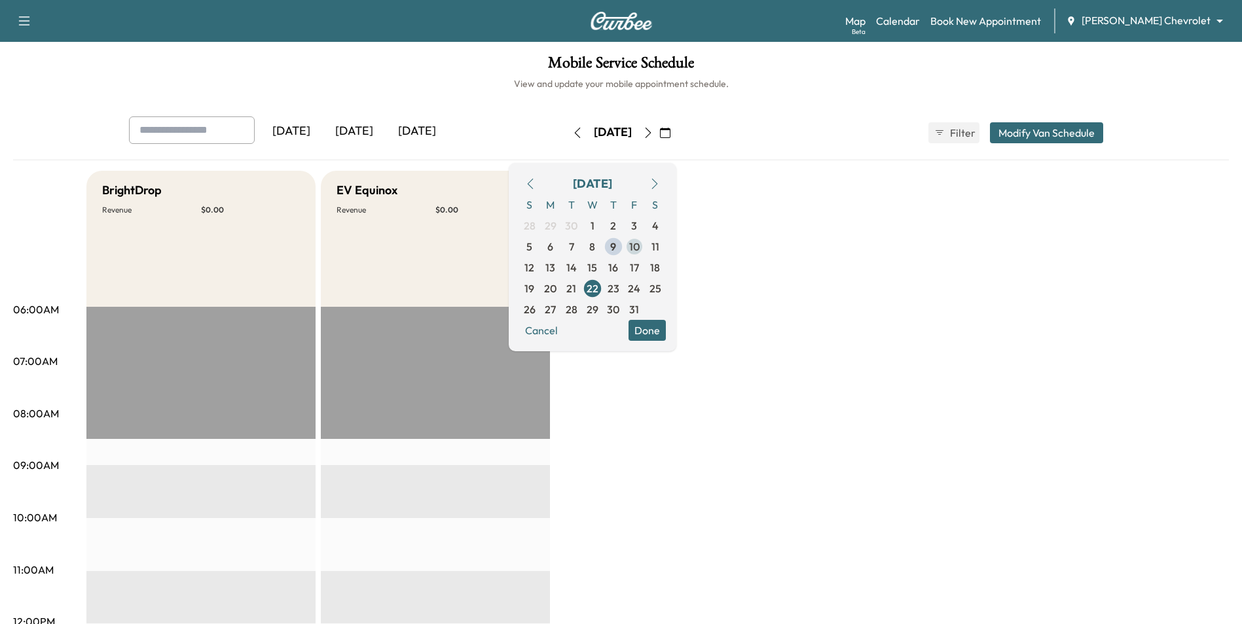
click at [639, 242] on span "10" at bounding box center [634, 247] width 10 height 16
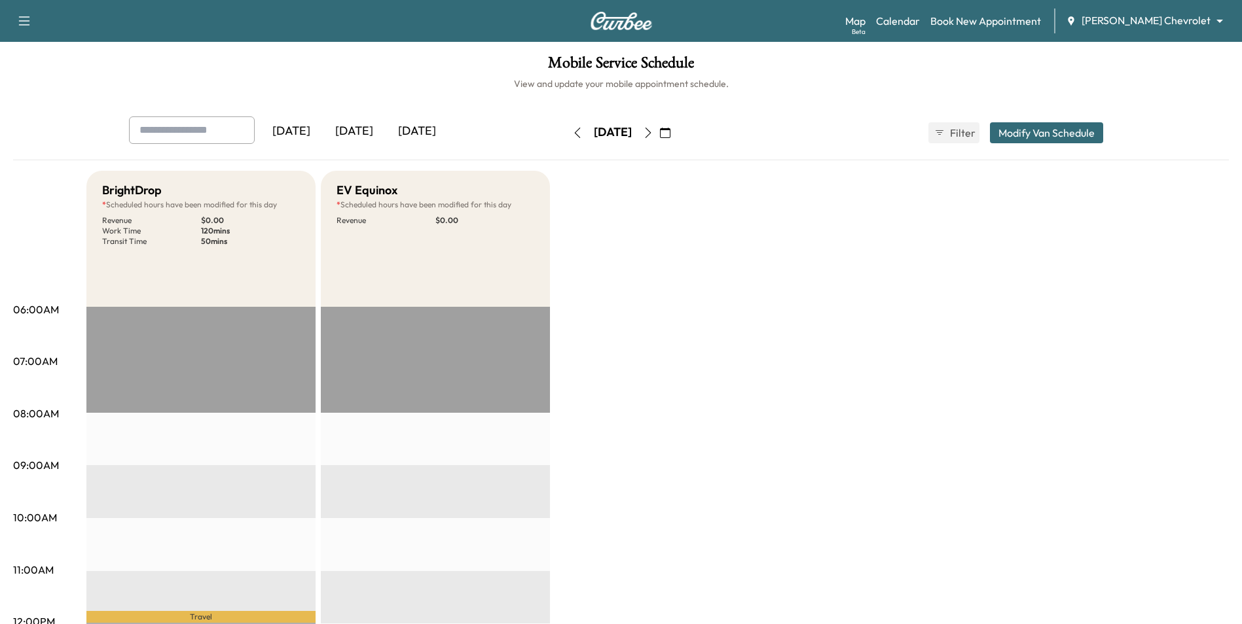
click at [670, 130] on icon "button" at bounding box center [665, 133] width 10 height 10
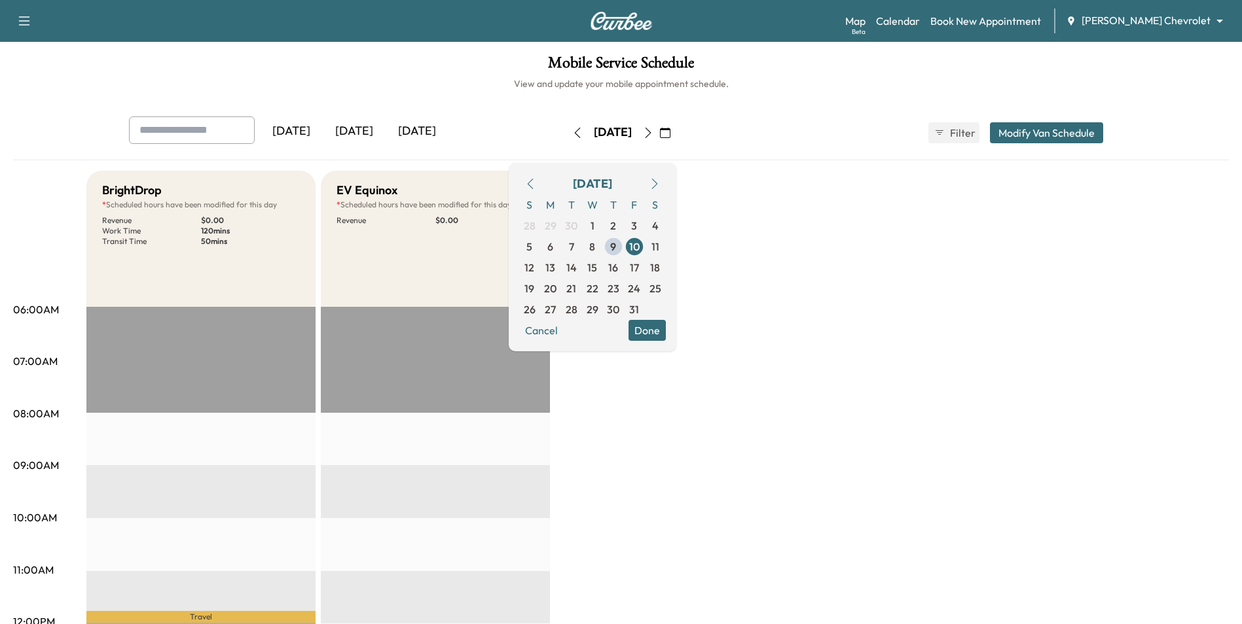
click at [666, 333] on button "Done" at bounding box center [646, 330] width 37 height 21
